Goal: Task Accomplishment & Management: Use online tool/utility

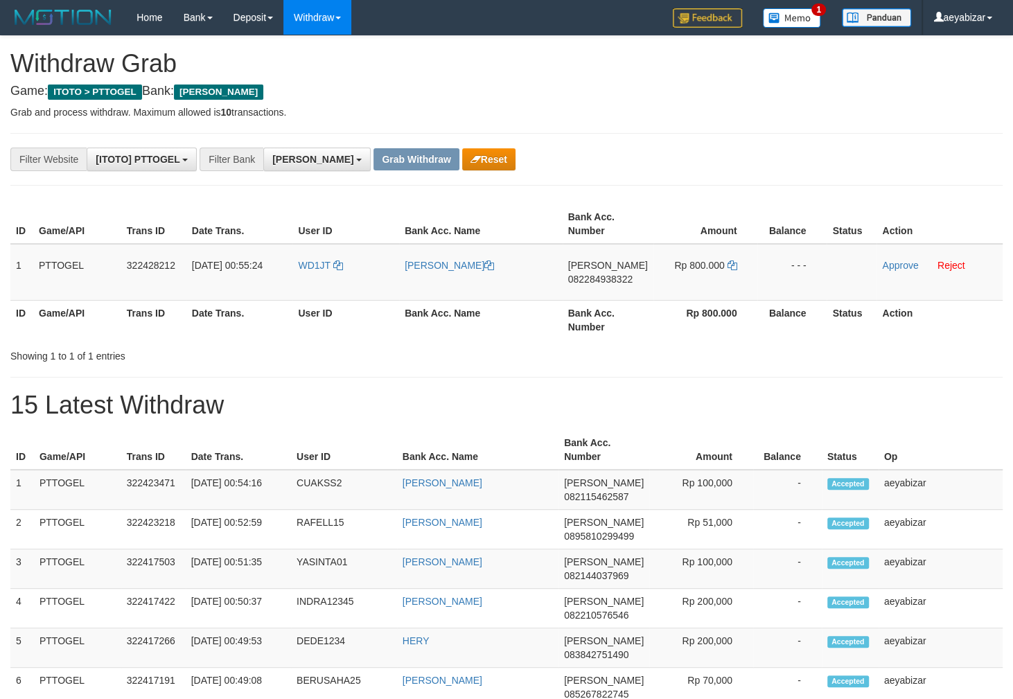
click at [721, 283] on tr "1 PTTOGEL 322428212 [DATE] 00:55:24 WD1JT [PERSON_NAME] 082284938322 Rp 800.000…" at bounding box center [506, 272] width 993 height 57
click at [785, 150] on div "**********" at bounding box center [422, 160] width 844 height 24
click at [593, 285] on td "[PERSON_NAME] 082284938322" at bounding box center [608, 272] width 91 height 57
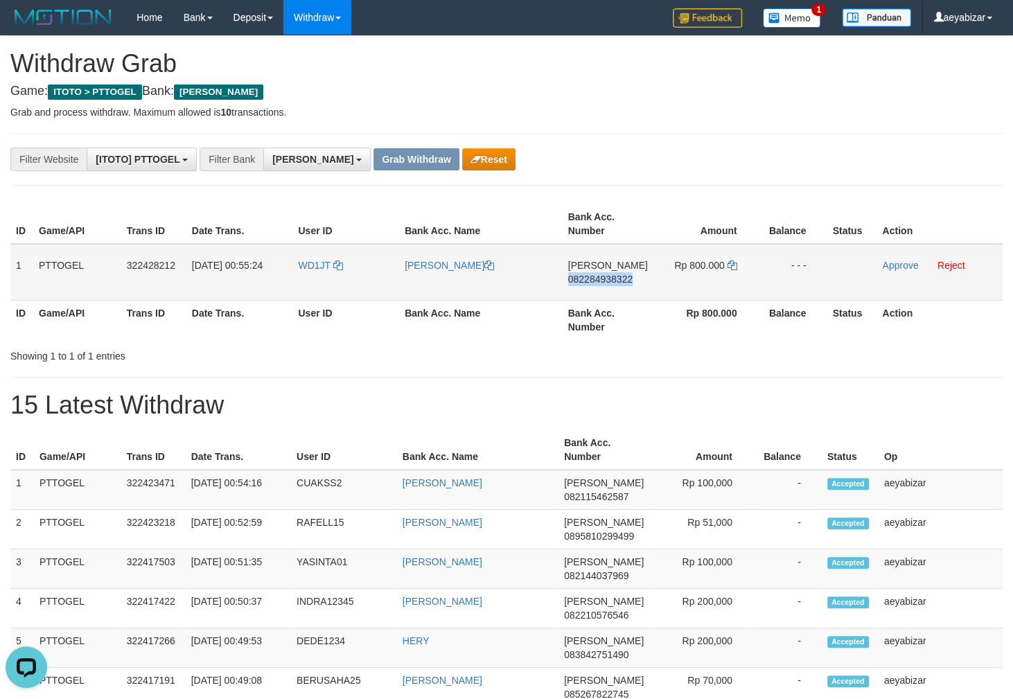
click at [585, 276] on span "082284938322" at bounding box center [600, 279] width 64 height 11
copy span "082284938322"
click at [585, 276] on span "082284938322" at bounding box center [600, 279] width 64 height 11
copy span "082284938322"
click at [895, 263] on td "Approve Reject" at bounding box center [940, 272] width 126 height 57
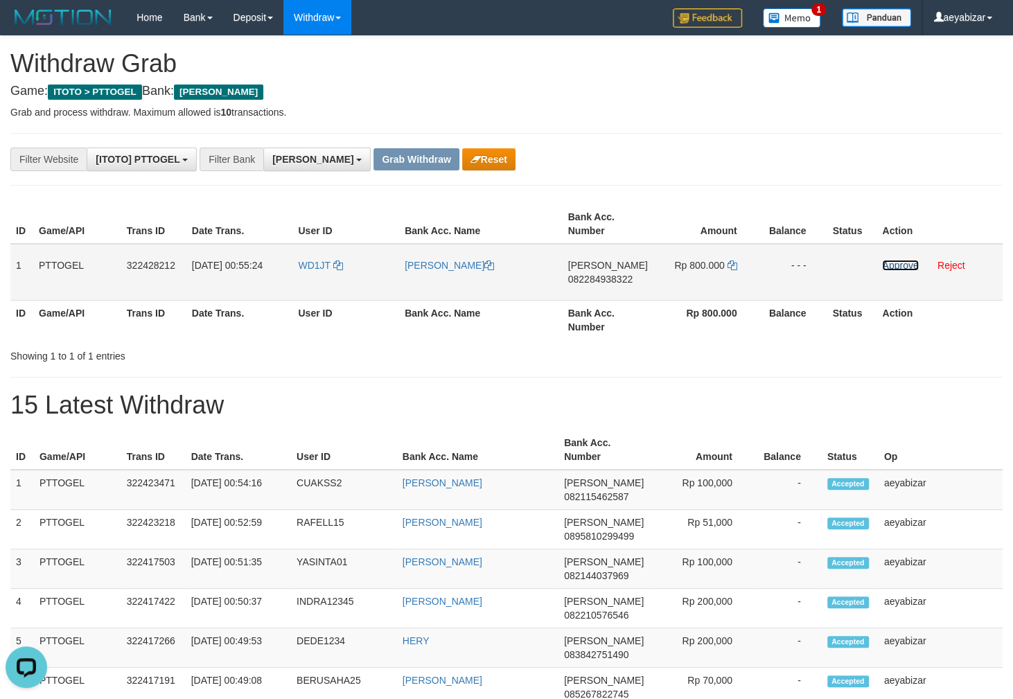
click at [893, 268] on link "Approve" at bounding box center [900, 265] width 36 height 11
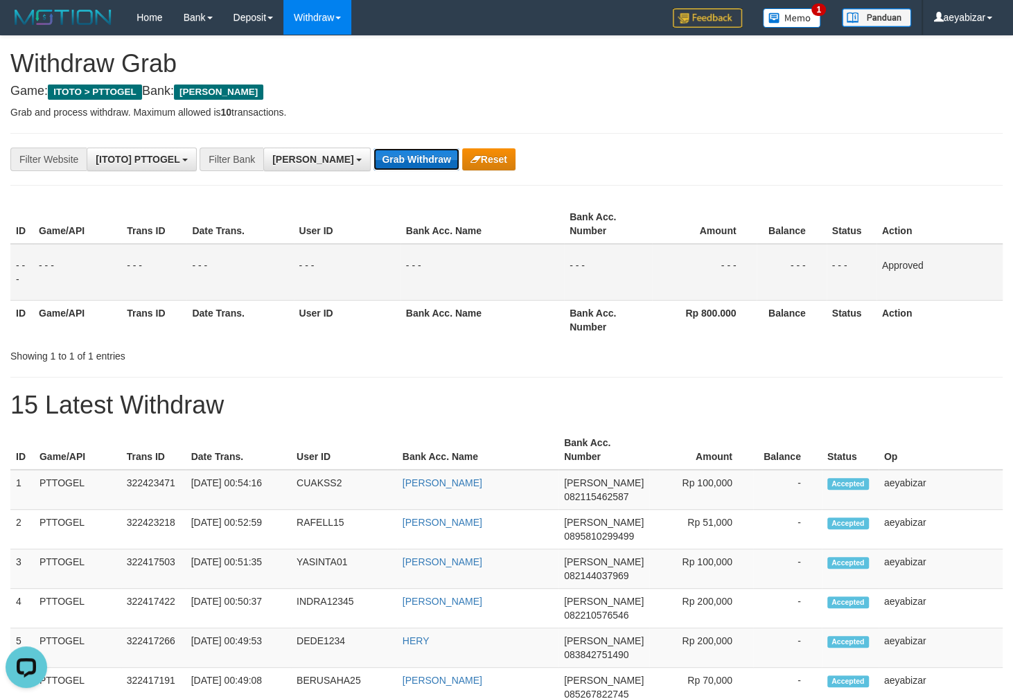
click at [374, 164] on button "Grab Withdraw" at bounding box center [416, 159] width 85 height 22
